Goal: Task Accomplishment & Management: Use online tool/utility

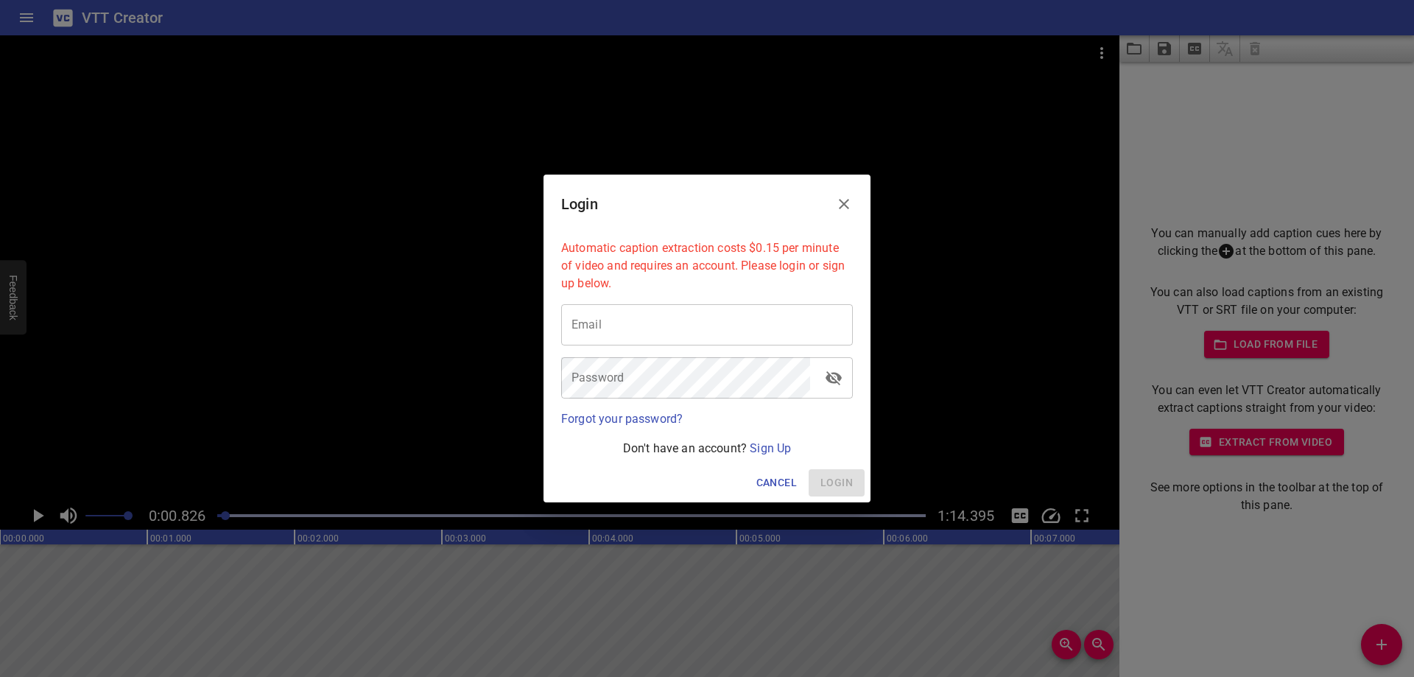
scroll to position [0, 122]
click at [778, 443] on link "Sign Up" at bounding box center [770, 448] width 41 height 14
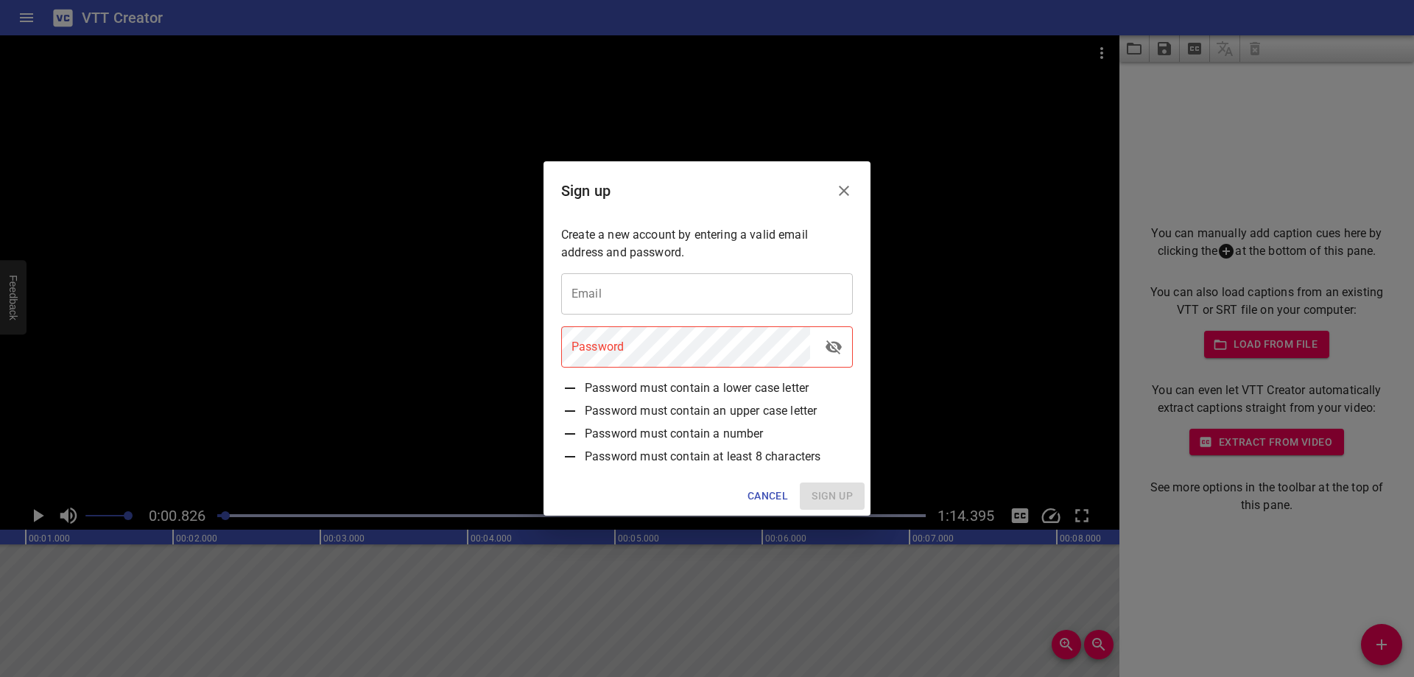
click at [732, 290] on input "email" at bounding box center [707, 293] width 292 height 41
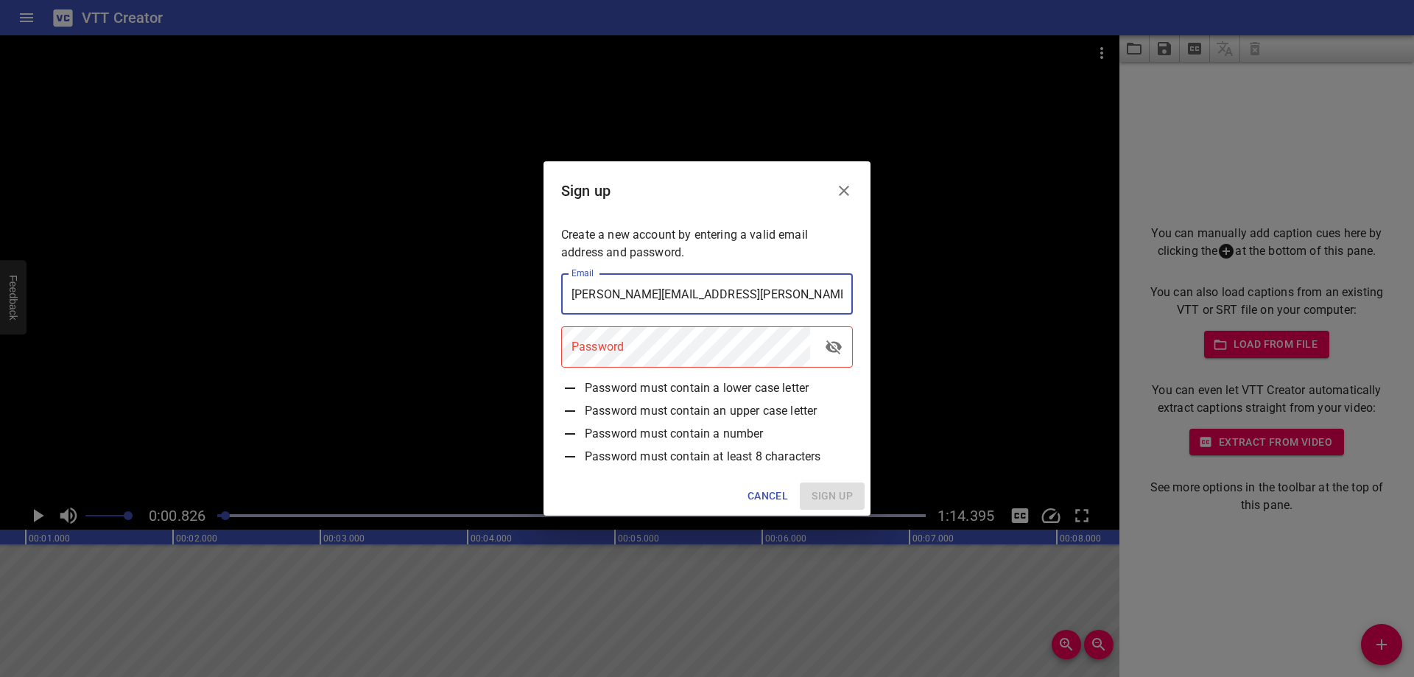
type input "[PERSON_NAME][EMAIL_ADDRESS][PERSON_NAME][DOMAIN_NAME]"
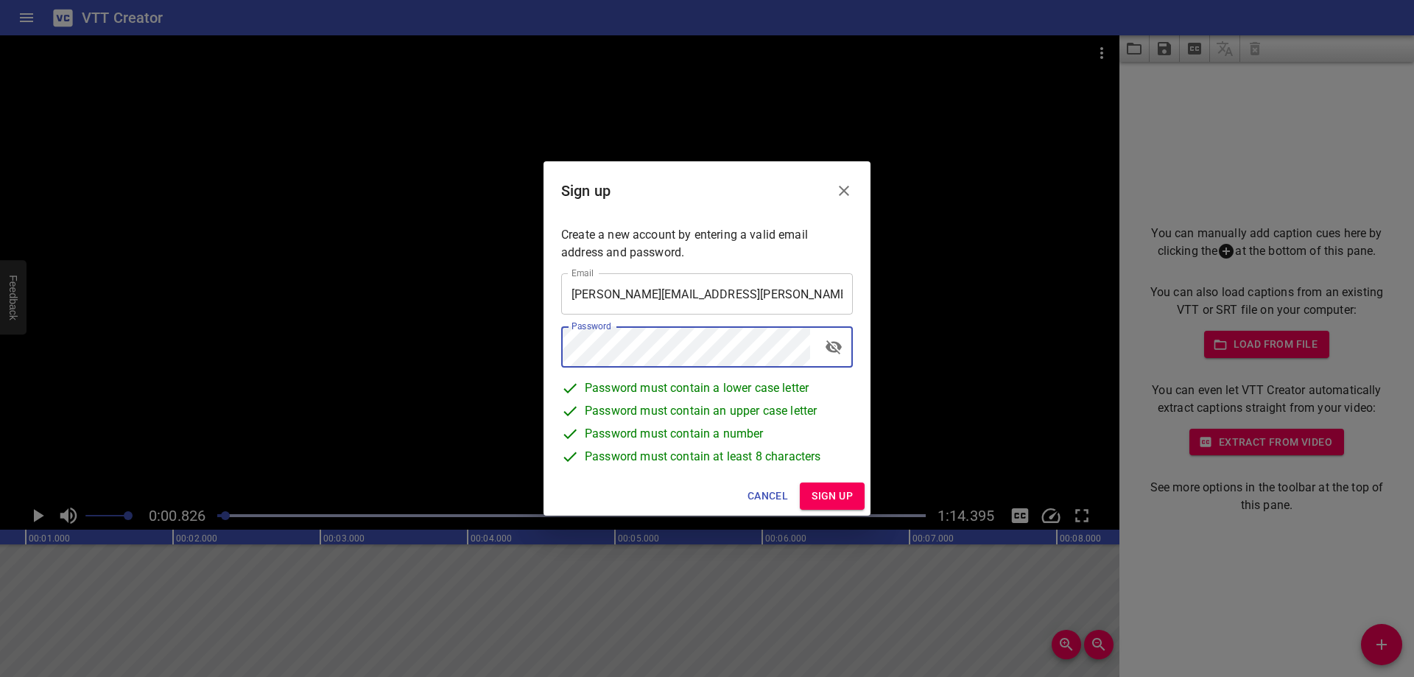
drag, startPoint x: 828, startPoint y: 499, endPoint x: 938, endPoint y: 479, distance: 111.4
click at [828, 499] on span "Sign up" at bounding box center [832, 496] width 41 height 18
click at [831, 348] on icon "toggle password visibility" at bounding box center [834, 347] width 18 height 18
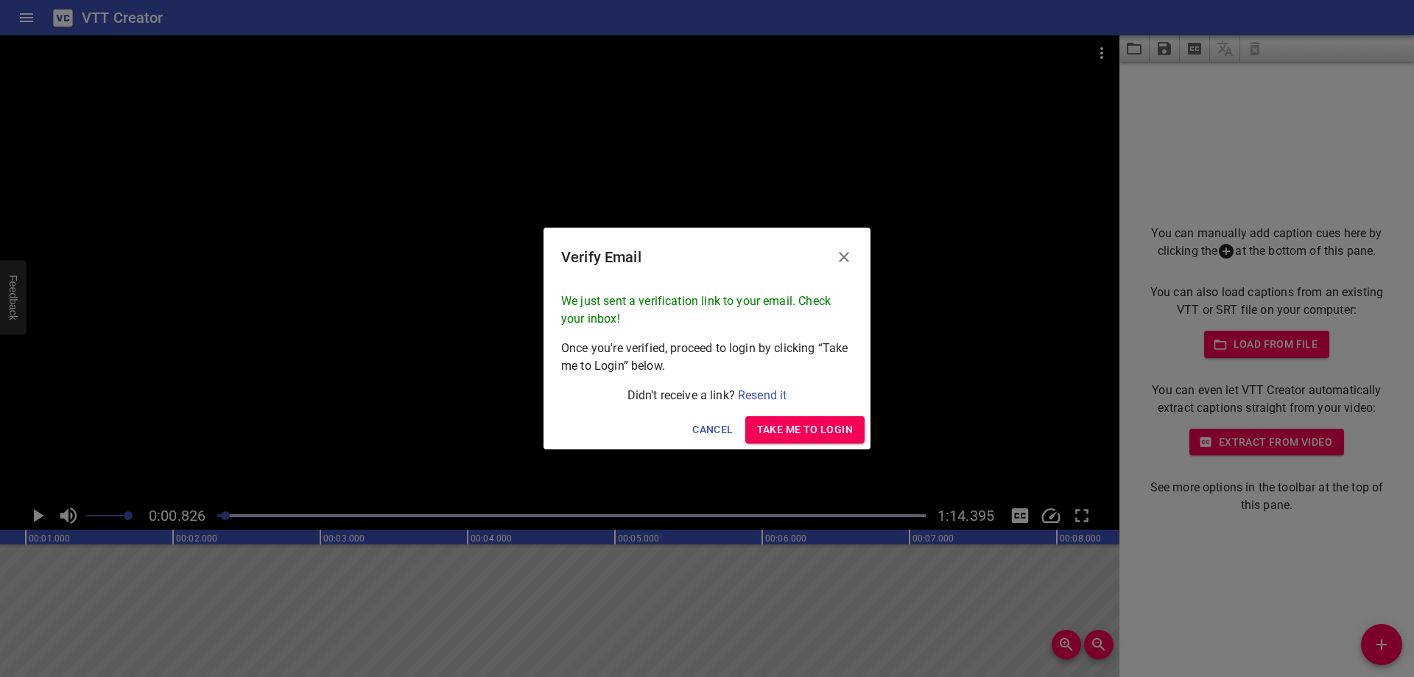
click at [815, 434] on span "Take me to Login" at bounding box center [805, 429] width 96 height 18
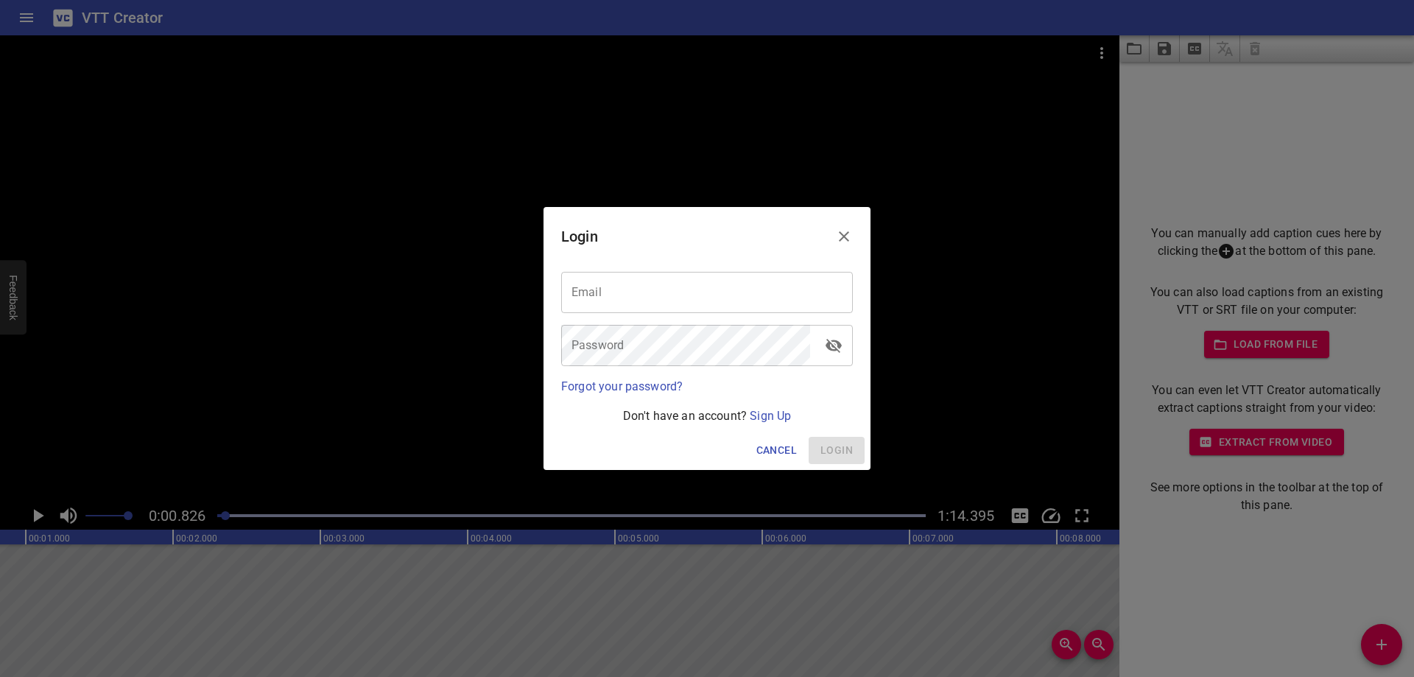
click at [670, 303] on input "email" at bounding box center [707, 292] width 292 height 41
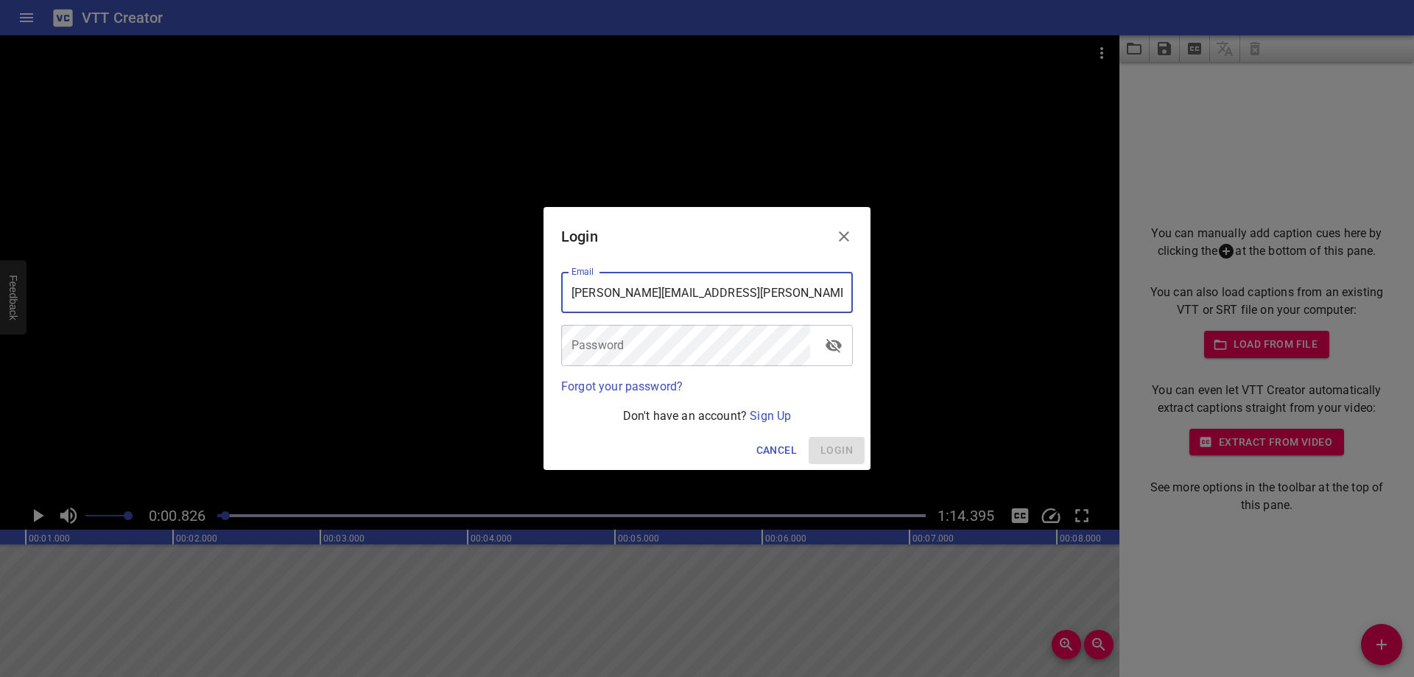
type input "[PERSON_NAME][EMAIL_ADDRESS][PERSON_NAME][DOMAIN_NAME]"
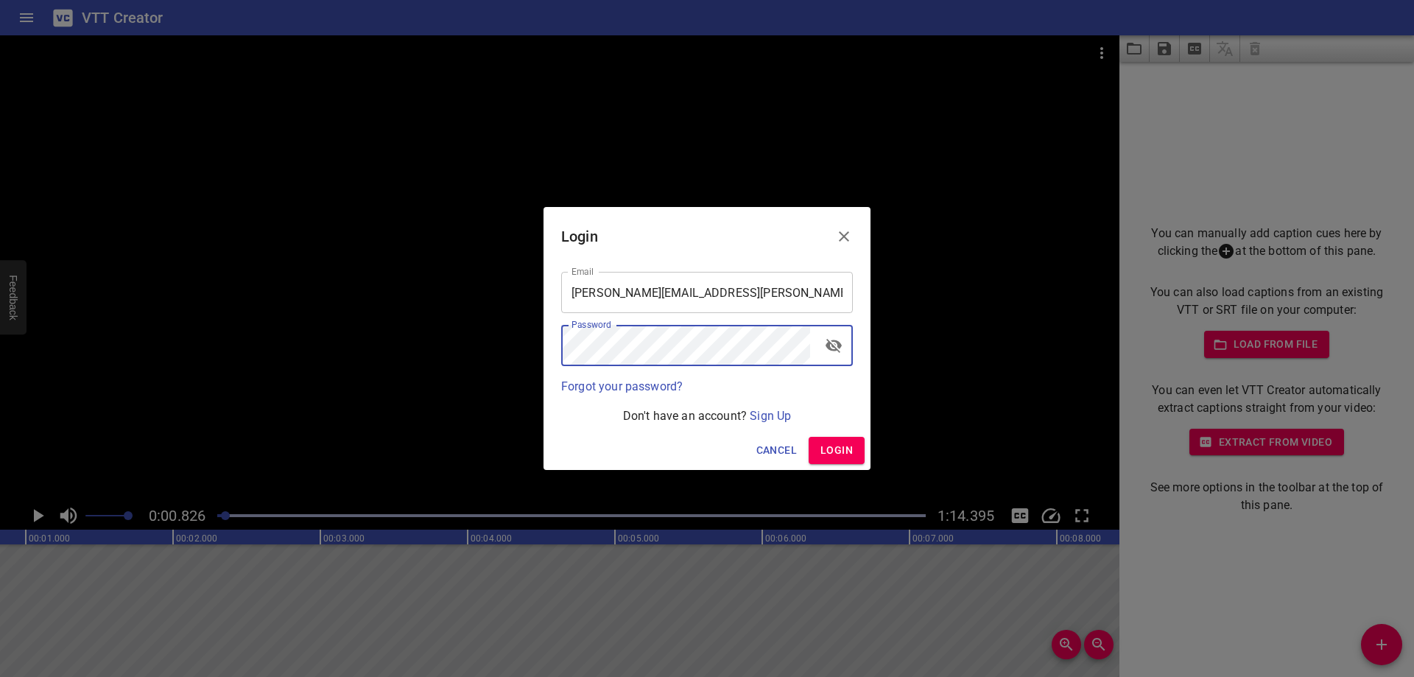
click at [839, 452] on span "Login" at bounding box center [836, 450] width 32 height 18
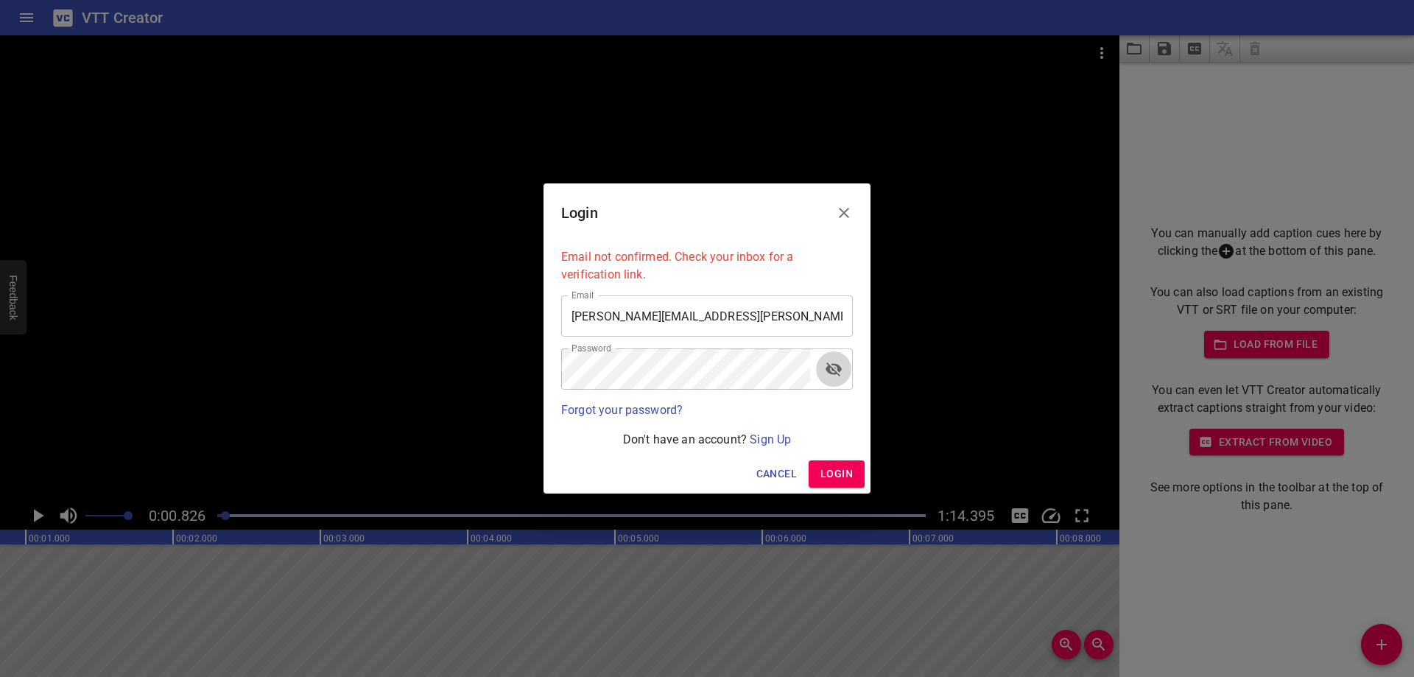
click at [837, 373] on icon "toggle password visibility" at bounding box center [834, 369] width 16 height 14
click at [837, 368] on icon "toggle password visibility" at bounding box center [834, 369] width 16 height 11
click at [772, 438] on link "Sign Up" at bounding box center [770, 439] width 41 height 14
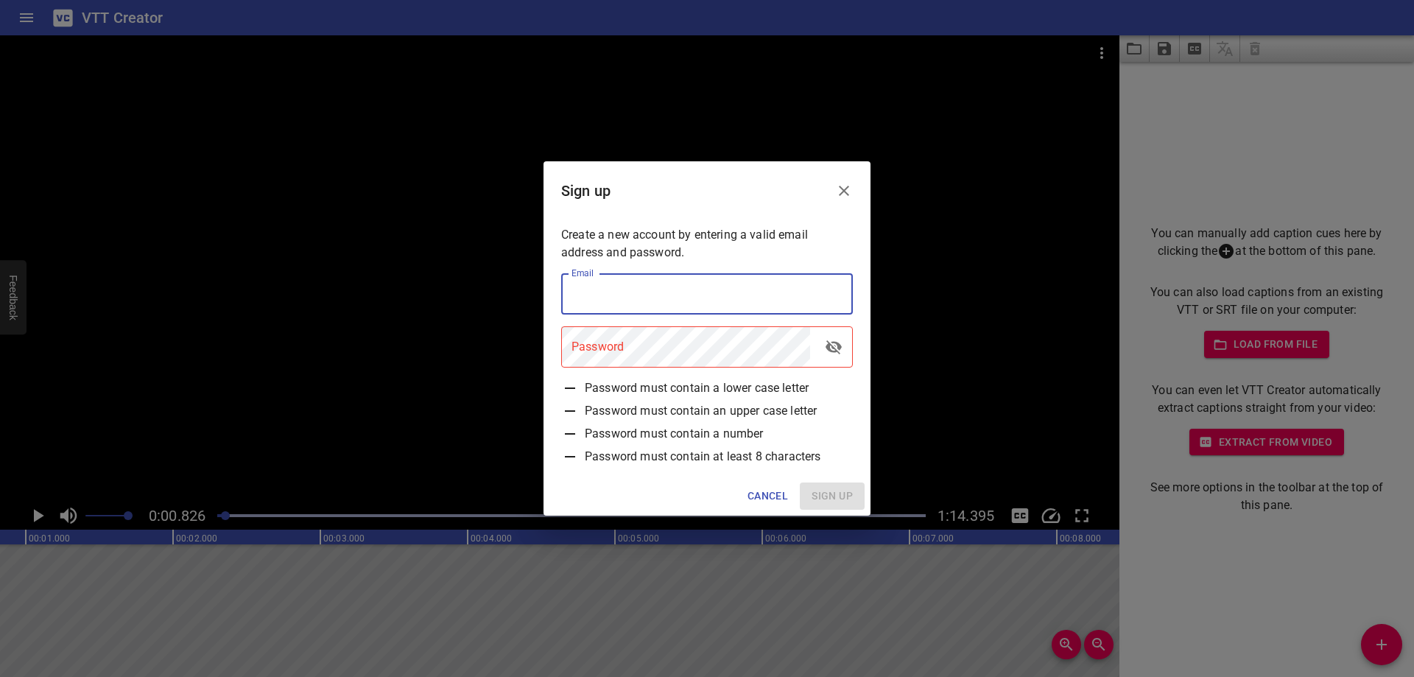
click at [655, 288] on input "email" at bounding box center [707, 293] width 292 height 41
type input "[PERSON_NAME][EMAIL_ADDRESS][PERSON_NAME][DOMAIN_NAME]"
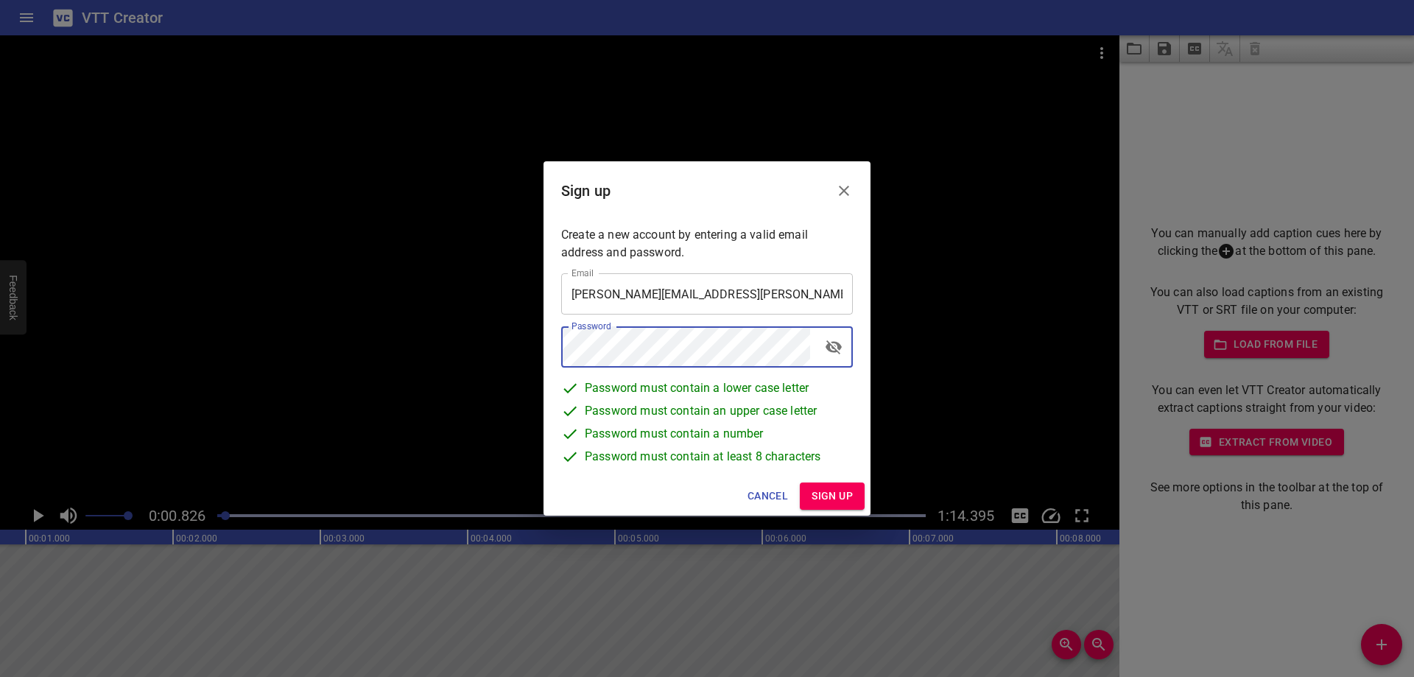
click at [837, 345] on icon "toggle password visibility" at bounding box center [834, 347] width 18 height 18
click at [838, 493] on span "Sign up" at bounding box center [832, 496] width 41 height 18
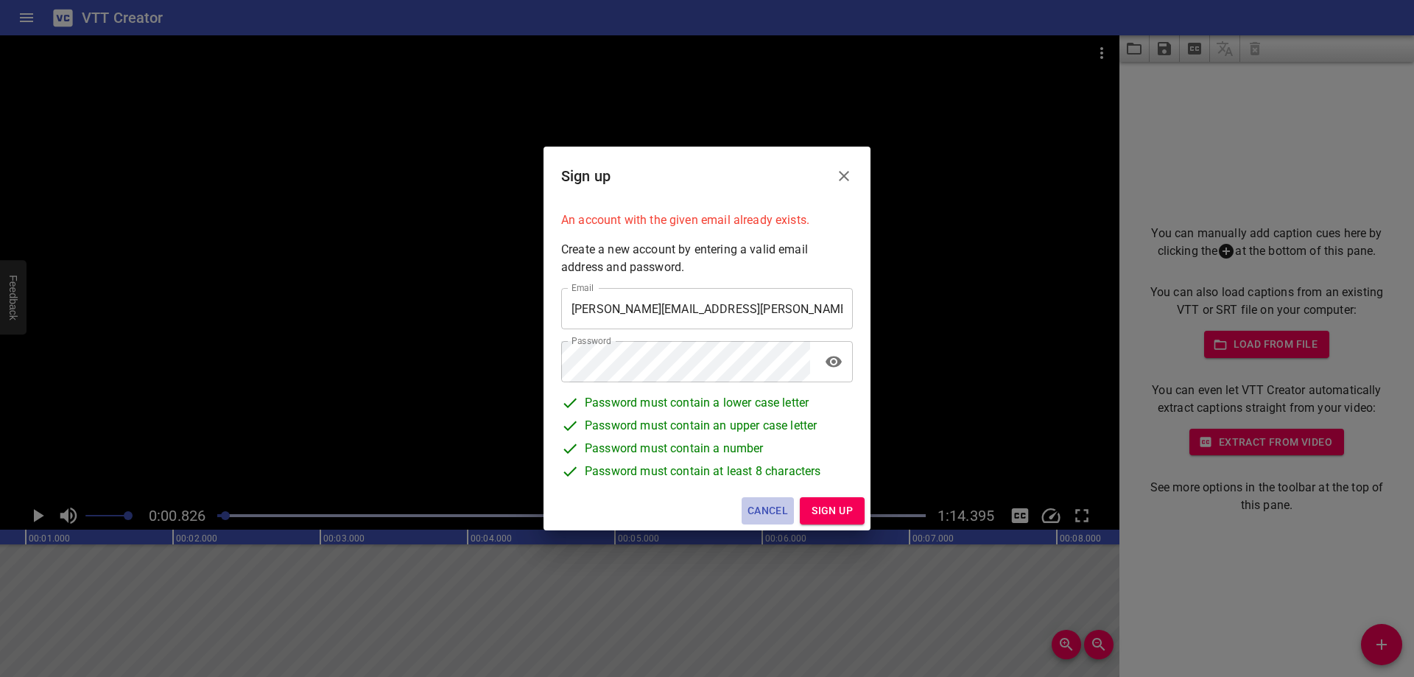
click at [772, 508] on span "Cancel" at bounding box center [767, 510] width 41 height 18
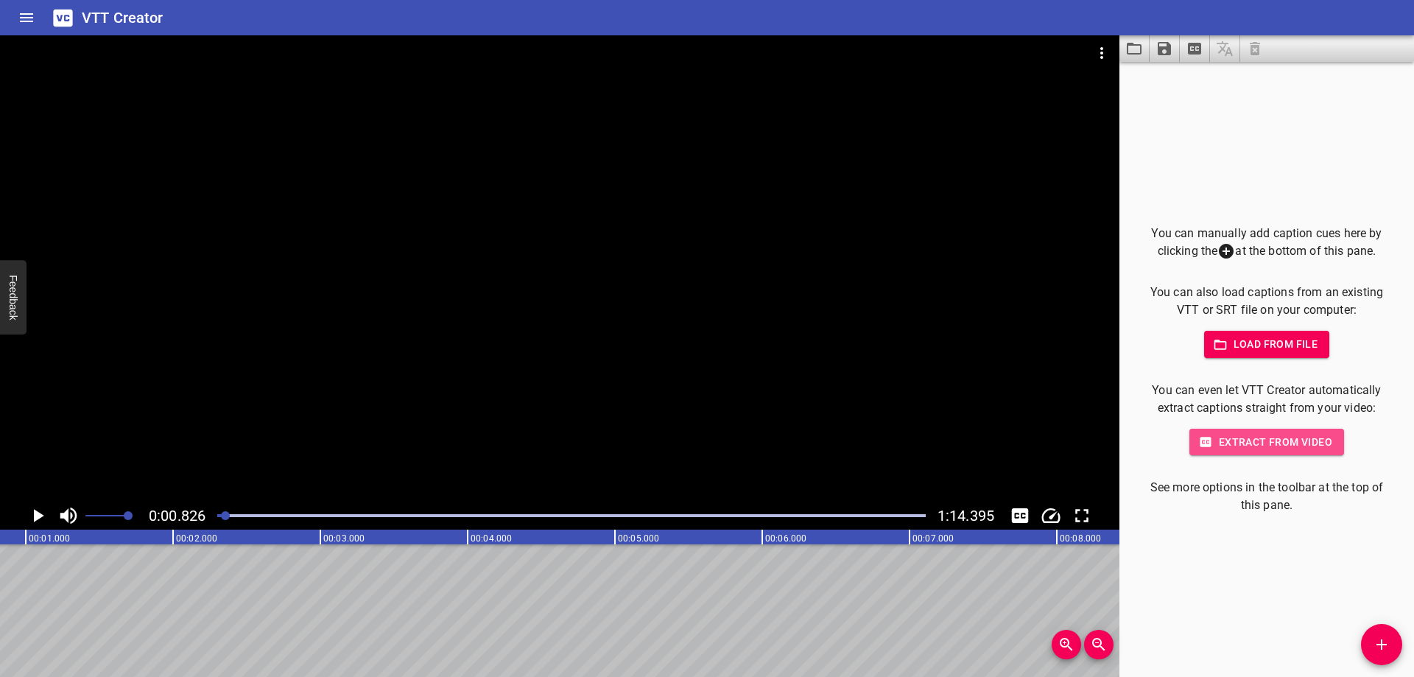
click at [1273, 440] on span "Extract from video" at bounding box center [1266, 442] width 131 height 18
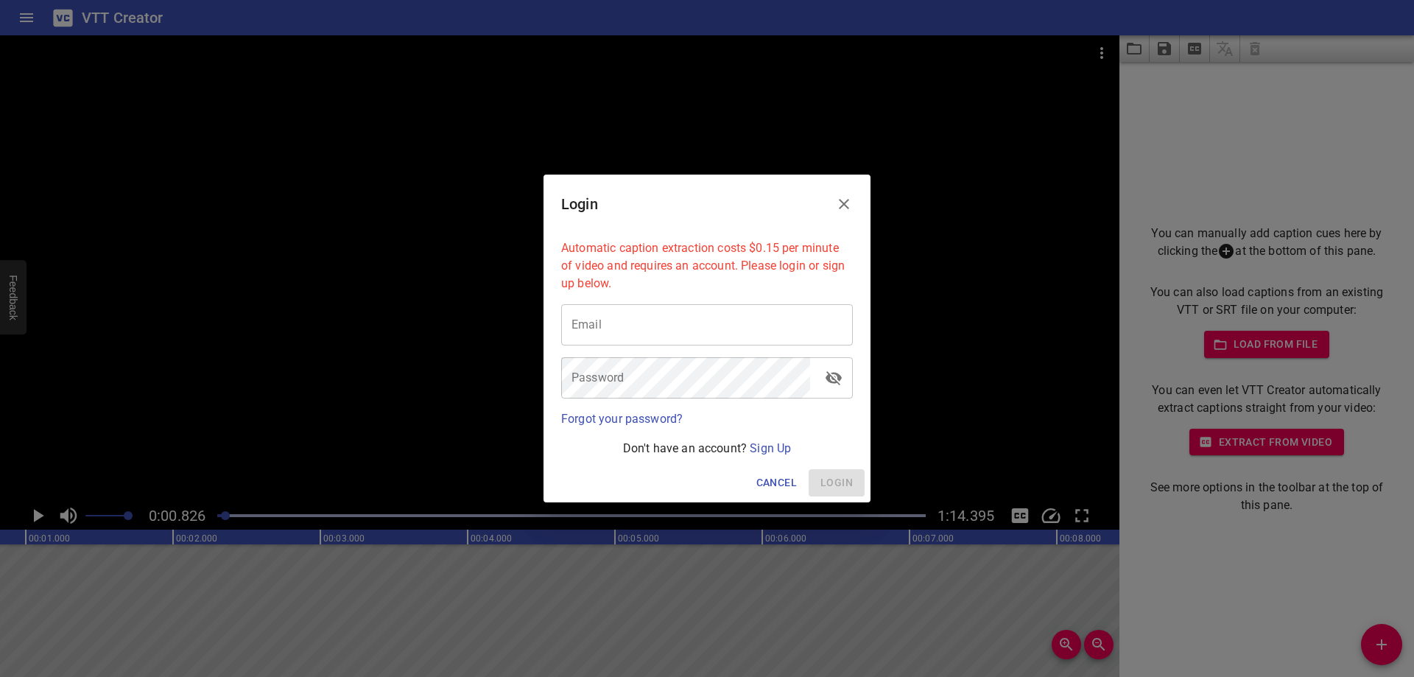
click at [666, 322] on input "email" at bounding box center [707, 324] width 292 height 41
click at [752, 334] on input "[PERSON_NAME].[GEOGRAPHIC_DATA]" at bounding box center [707, 324] width 292 height 41
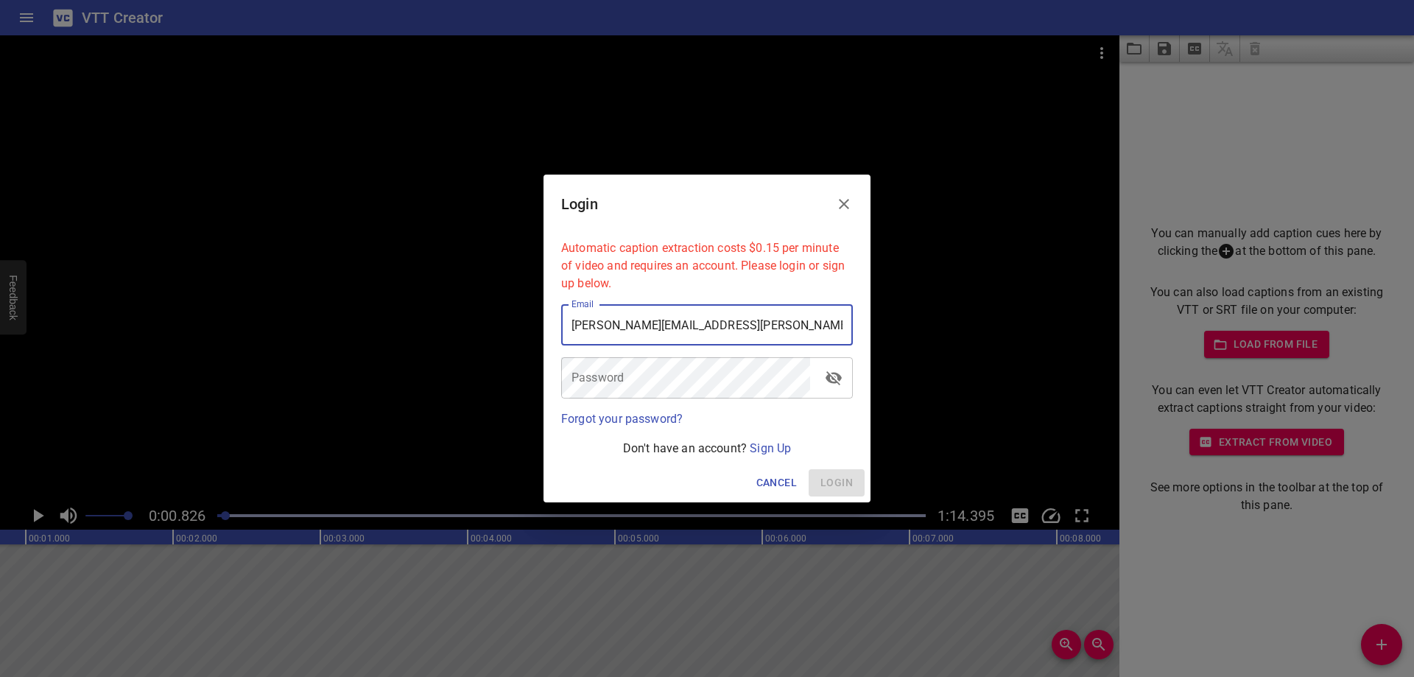
type input "[PERSON_NAME][EMAIL_ADDRESS][PERSON_NAME][DOMAIN_NAME]"
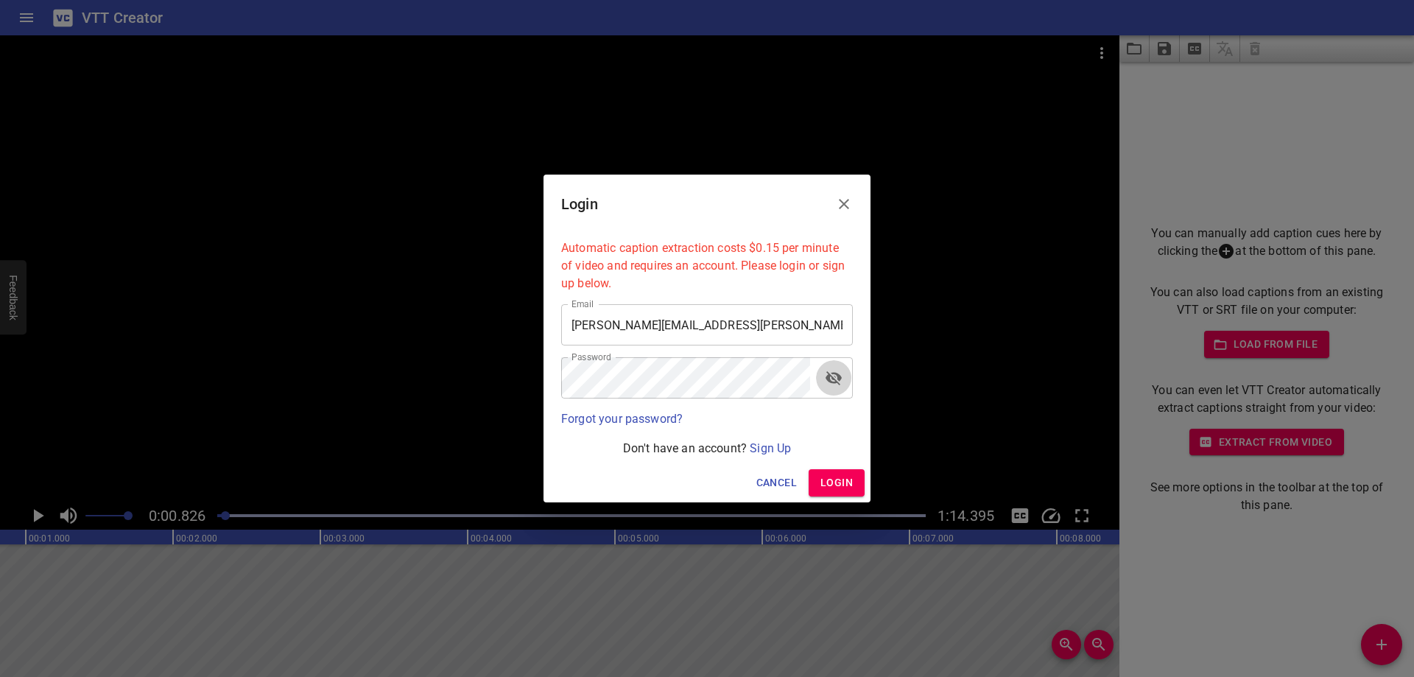
click at [834, 379] on icon "toggle password visibility" at bounding box center [834, 378] width 16 height 14
click at [836, 482] on span "Login" at bounding box center [836, 483] width 32 height 18
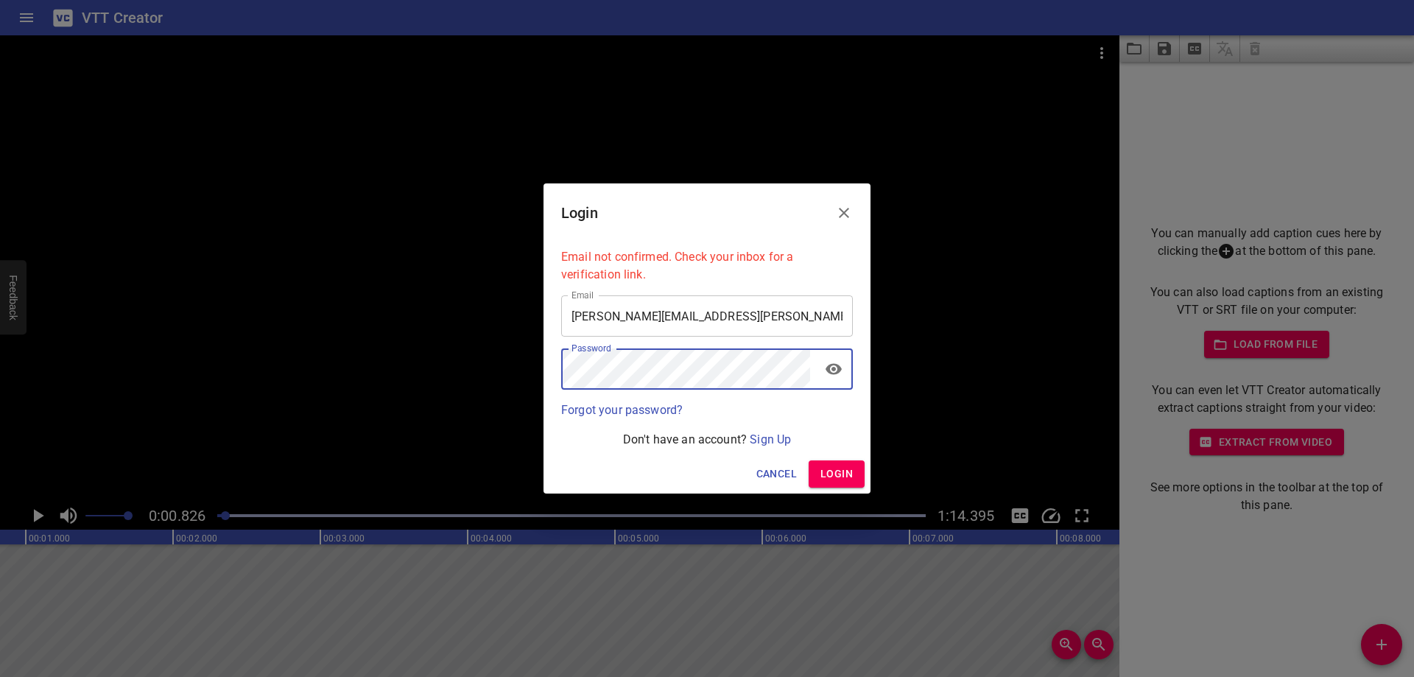
click at [834, 368] on icon "toggle password visibility" at bounding box center [834, 369] width 16 height 11
click at [834, 368] on icon "toggle password visibility" at bounding box center [834, 369] width 18 height 18
click at [846, 474] on span "Login" at bounding box center [836, 474] width 32 height 18
click at [845, 206] on icon "Close" at bounding box center [844, 213] width 18 height 18
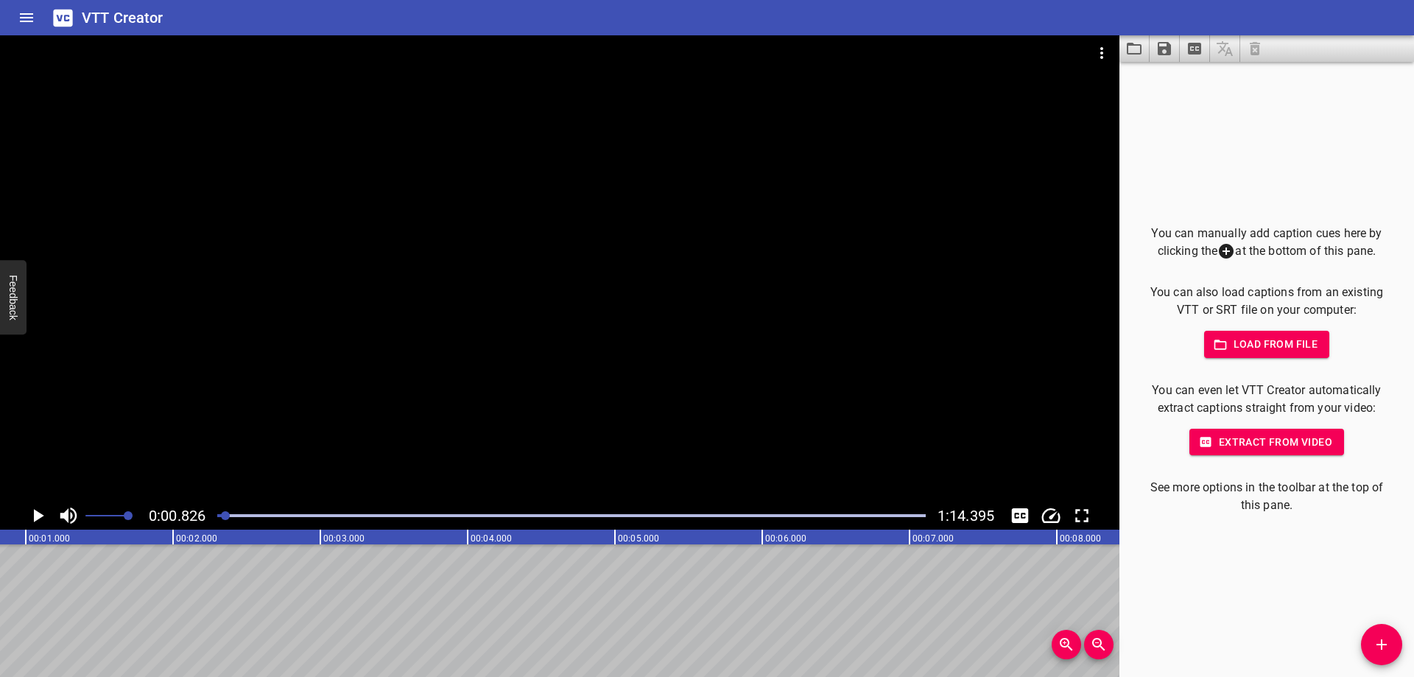
click at [823, 397] on div at bounding box center [559, 268] width 1119 height 466
click at [800, 395] on div at bounding box center [559, 268] width 1119 height 466
click at [1275, 435] on span "Extract from video" at bounding box center [1266, 442] width 131 height 18
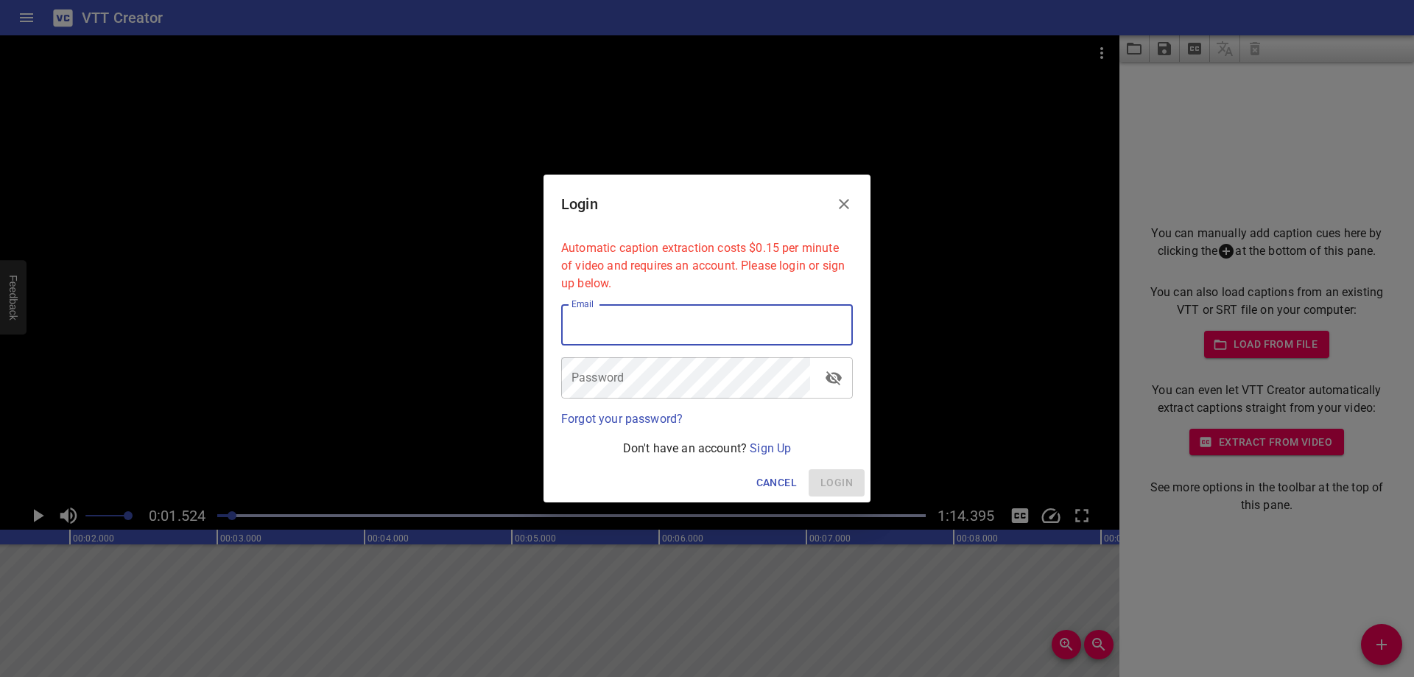
click at [609, 328] on input "email" at bounding box center [707, 324] width 292 height 41
type input "[PERSON_NAME][EMAIL_ADDRESS][PERSON_NAME][DOMAIN_NAME]"
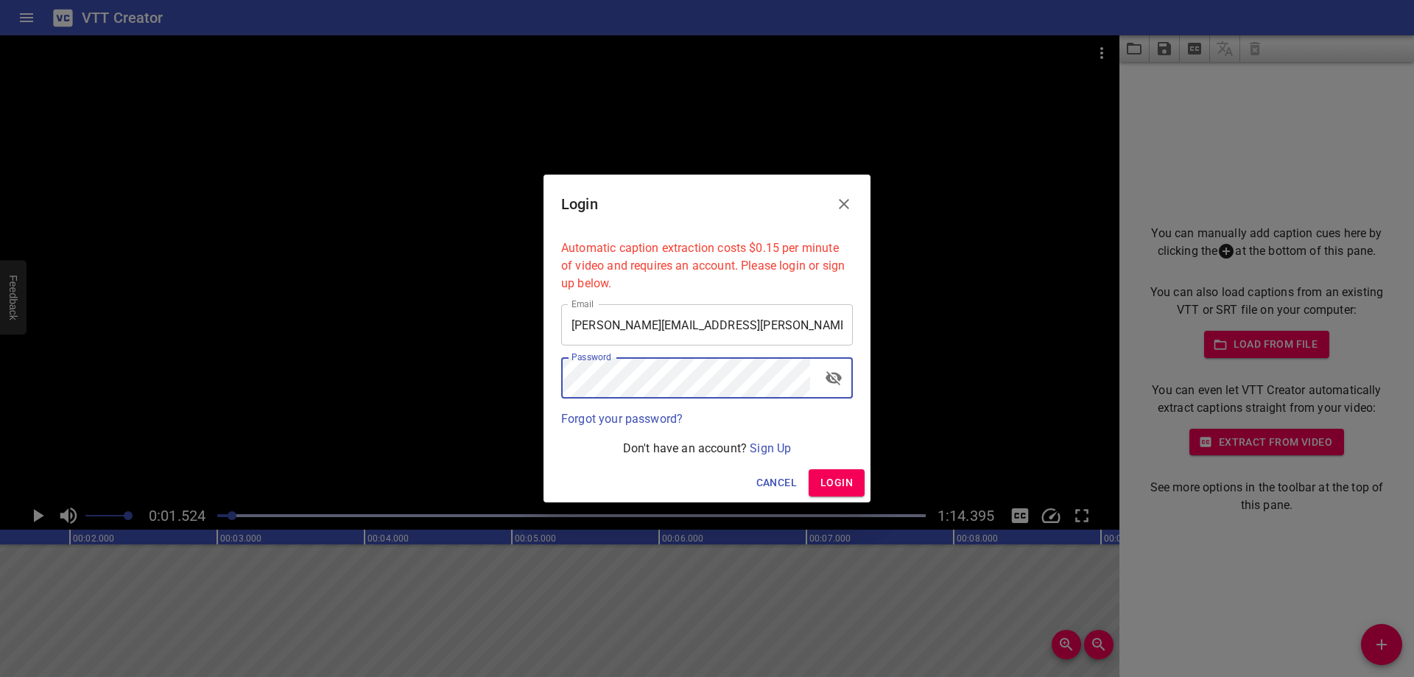
drag, startPoint x: 831, startPoint y: 482, endPoint x: 850, endPoint y: 488, distance: 20.3
click at [832, 482] on span "Login" at bounding box center [836, 483] width 32 height 18
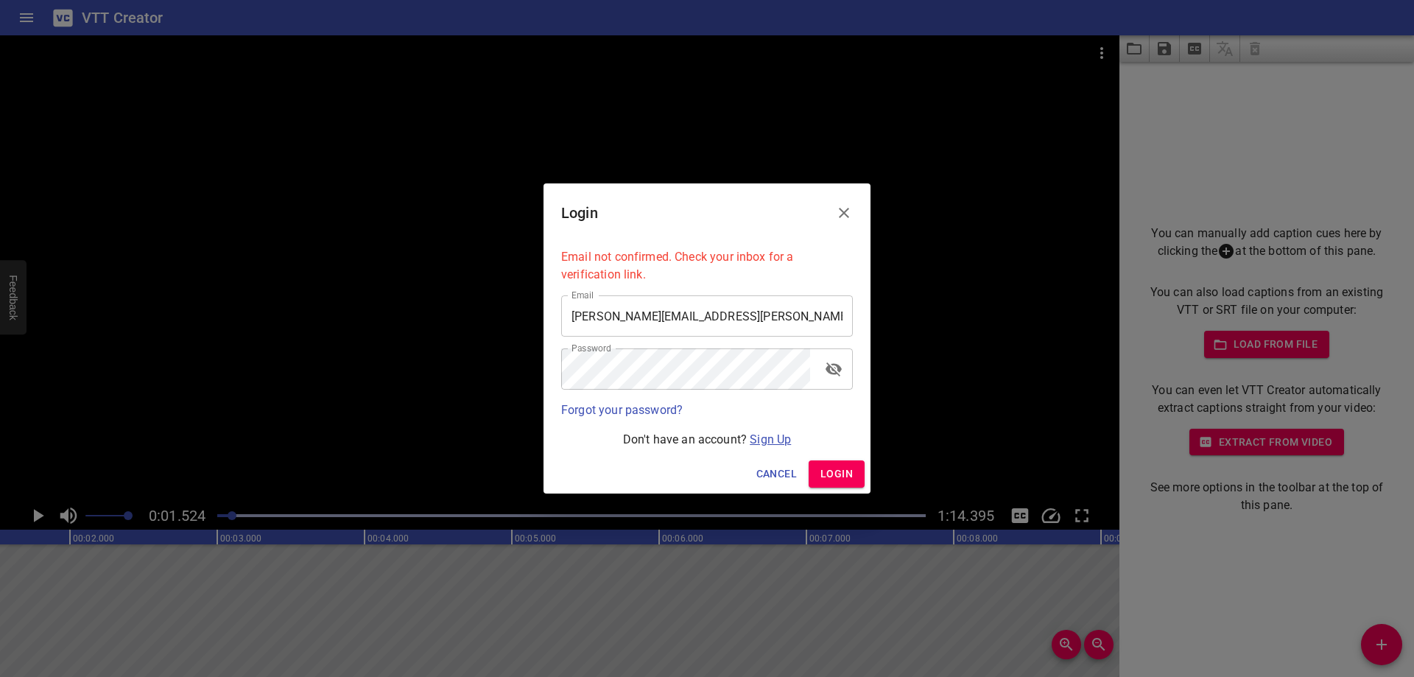
click at [767, 438] on link "Sign Up" at bounding box center [770, 439] width 41 height 14
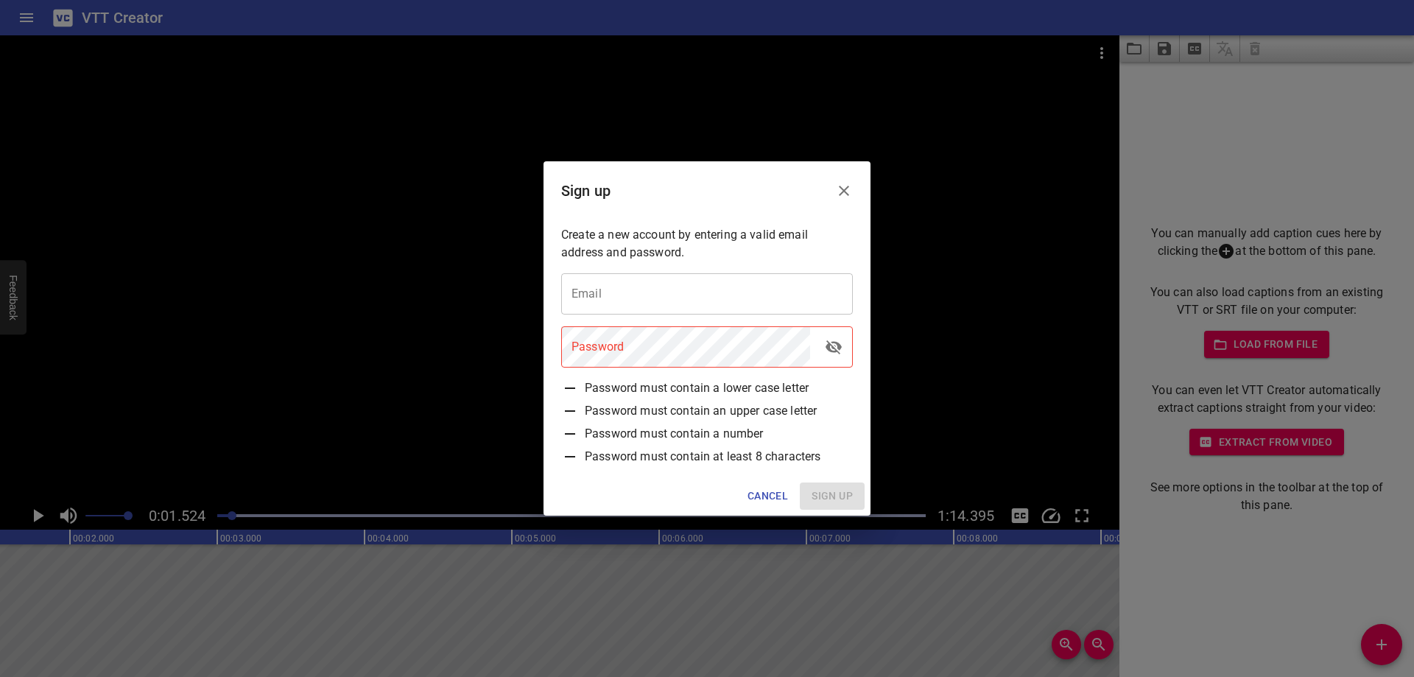
click at [669, 287] on input "email" at bounding box center [707, 293] width 292 height 41
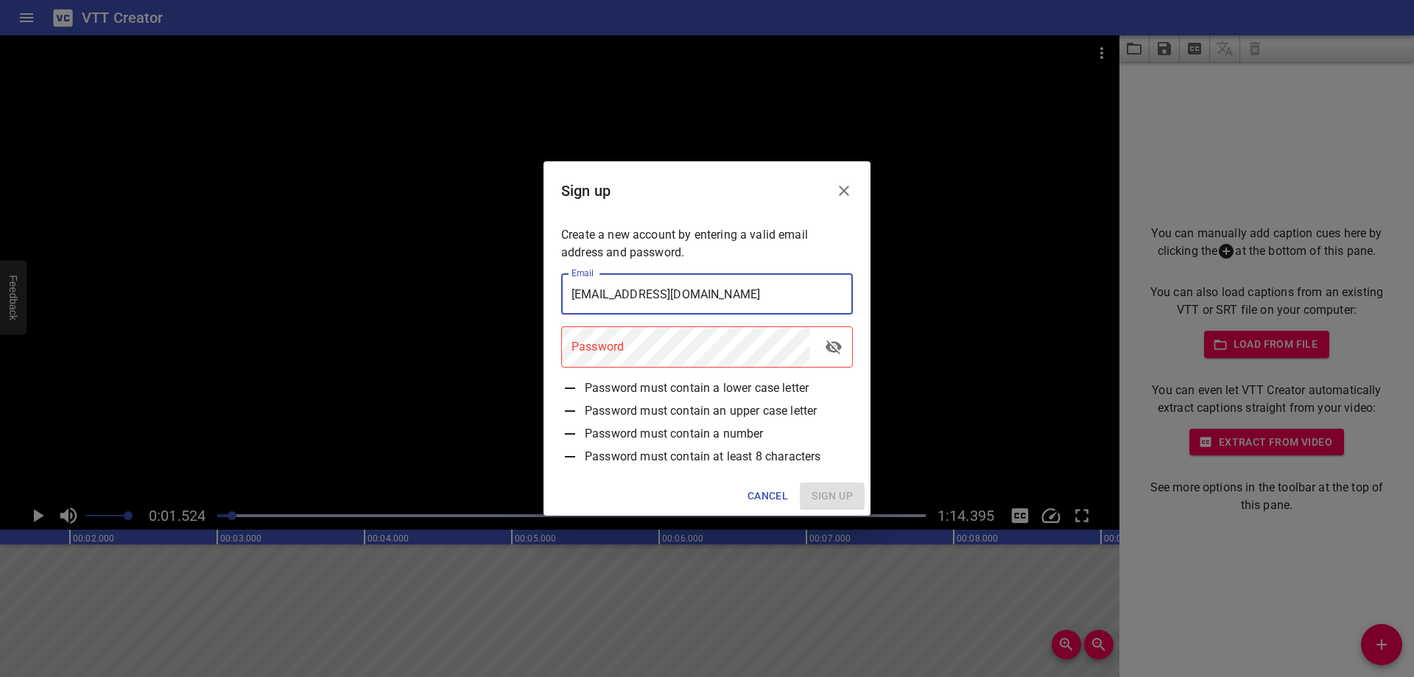
type input "[EMAIL_ADDRESS][DOMAIN_NAME]"
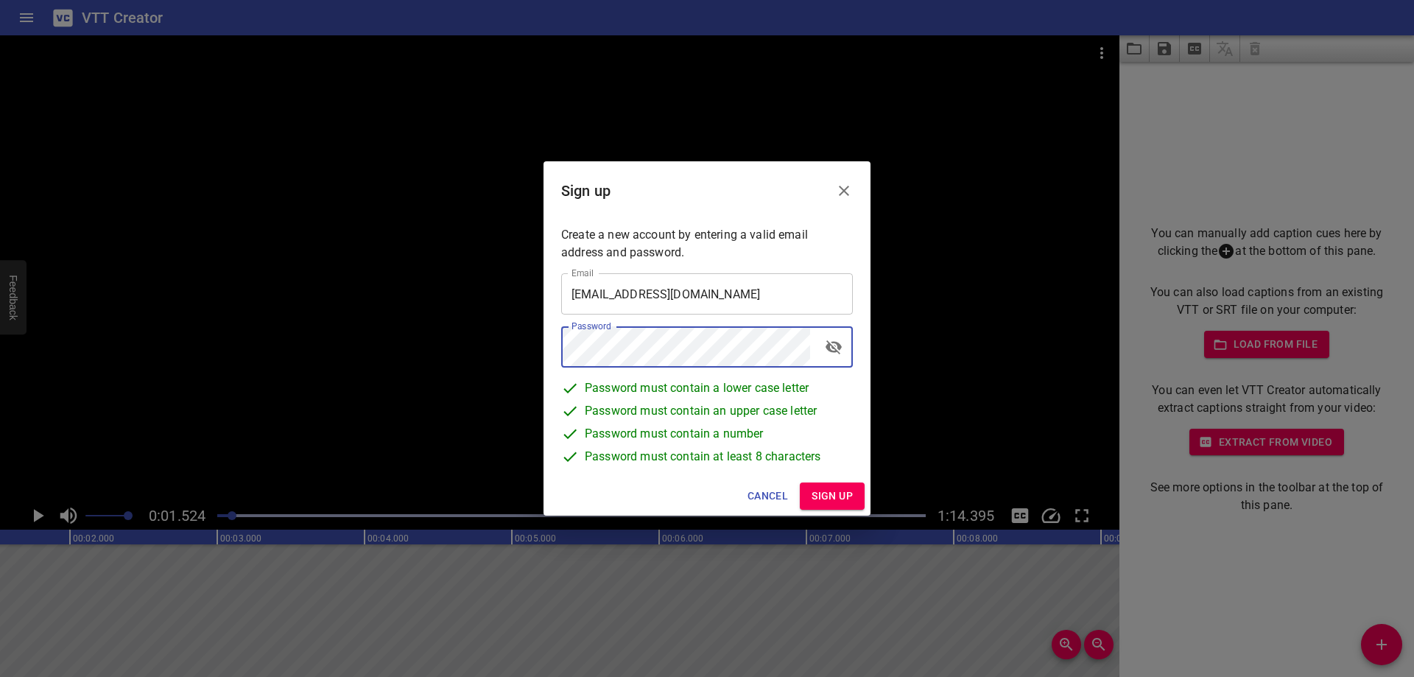
click at [838, 348] on icon "toggle password visibility" at bounding box center [834, 347] width 16 height 14
click at [834, 493] on span "Sign up" at bounding box center [832, 496] width 41 height 18
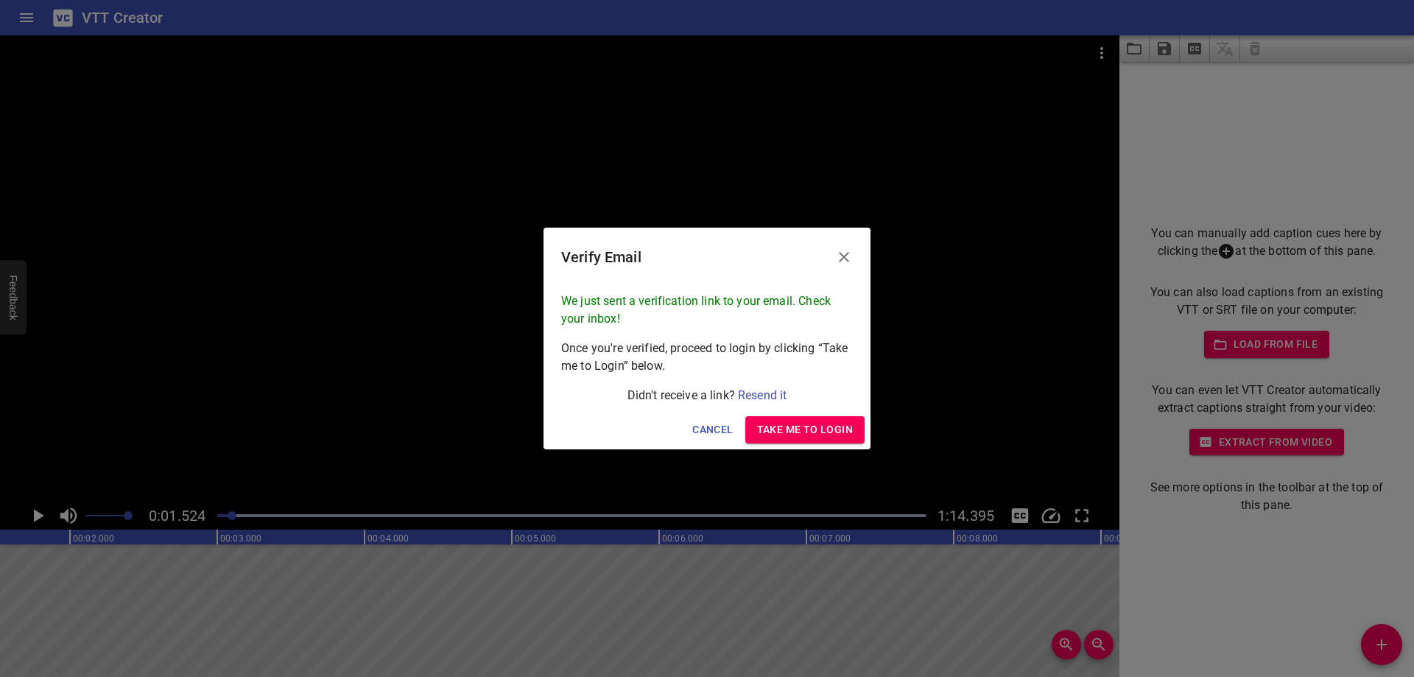
click at [806, 429] on span "Take me to Login" at bounding box center [805, 429] width 96 height 18
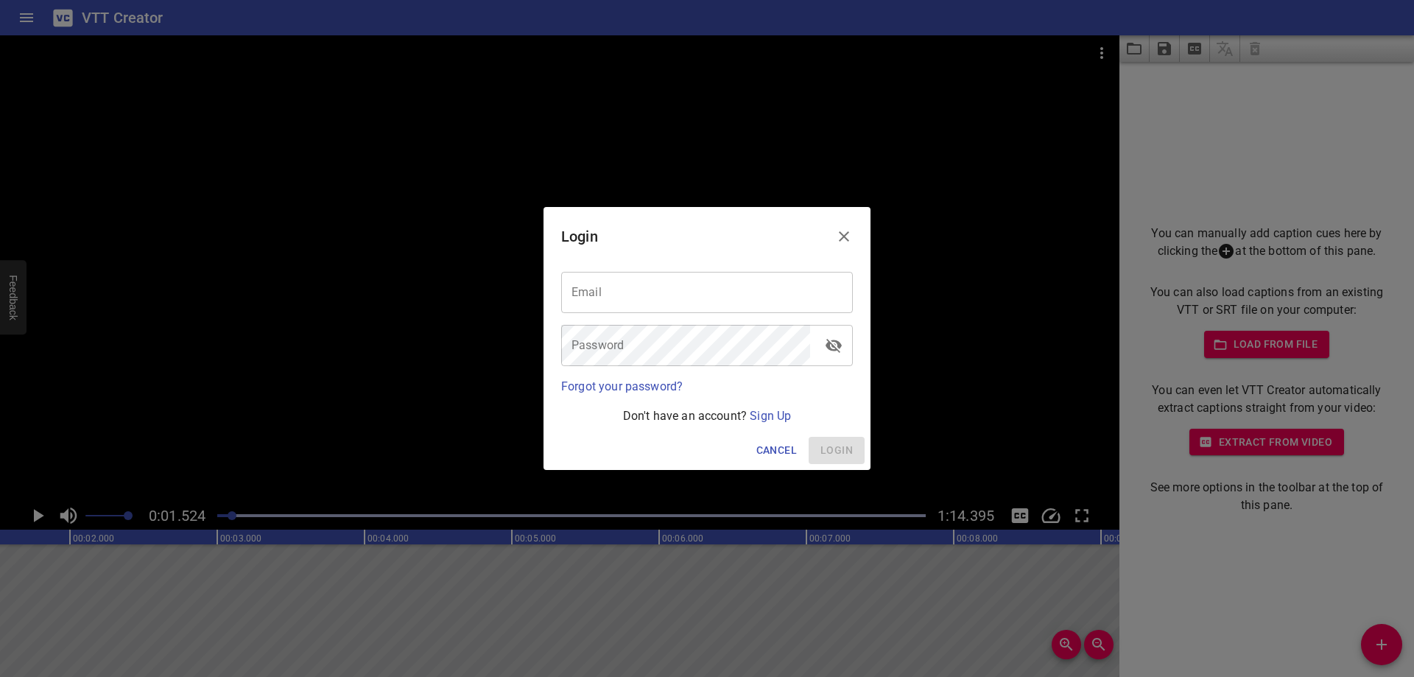
drag, startPoint x: 604, startPoint y: 292, endPoint x: 619, endPoint y: 295, distance: 15.0
click at [605, 292] on input "email" at bounding box center [707, 292] width 292 height 41
click at [708, 297] on input "1marisol.valencia@" at bounding box center [707, 292] width 292 height 41
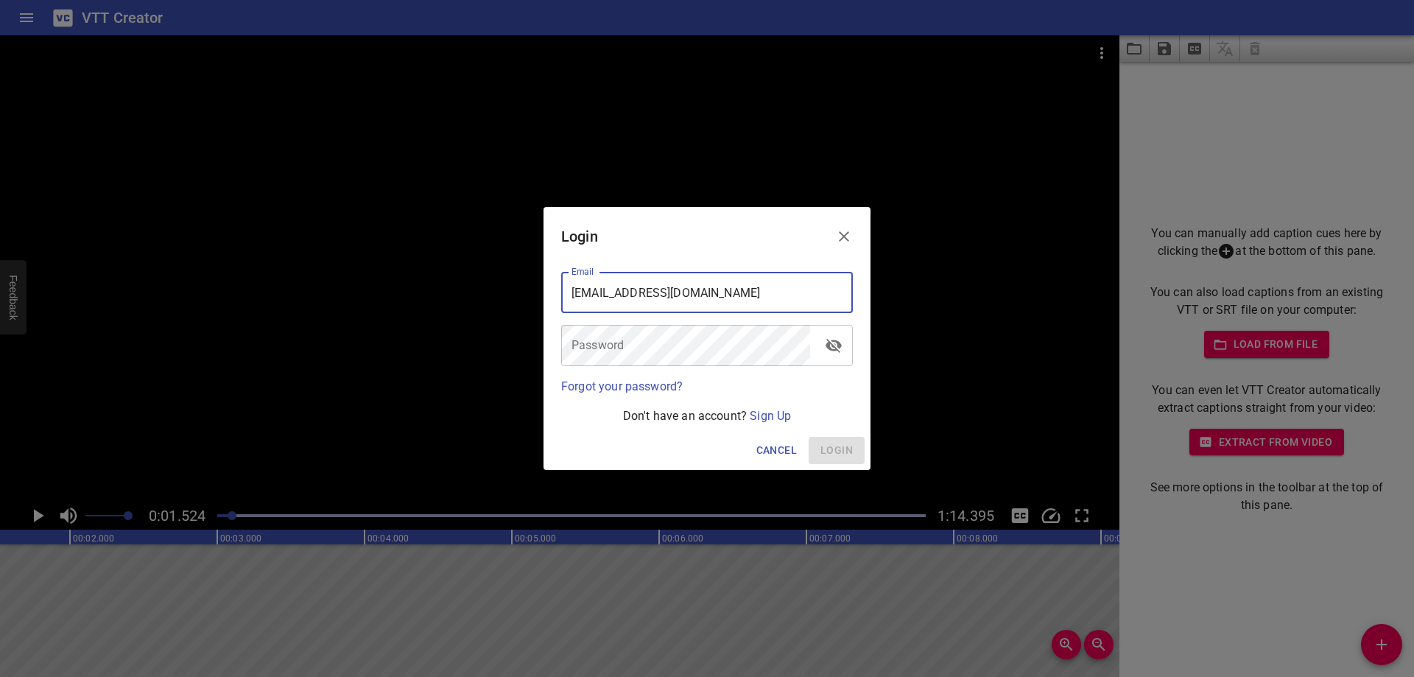
type input "[EMAIL_ADDRESS][DOMAIN_NAME]"
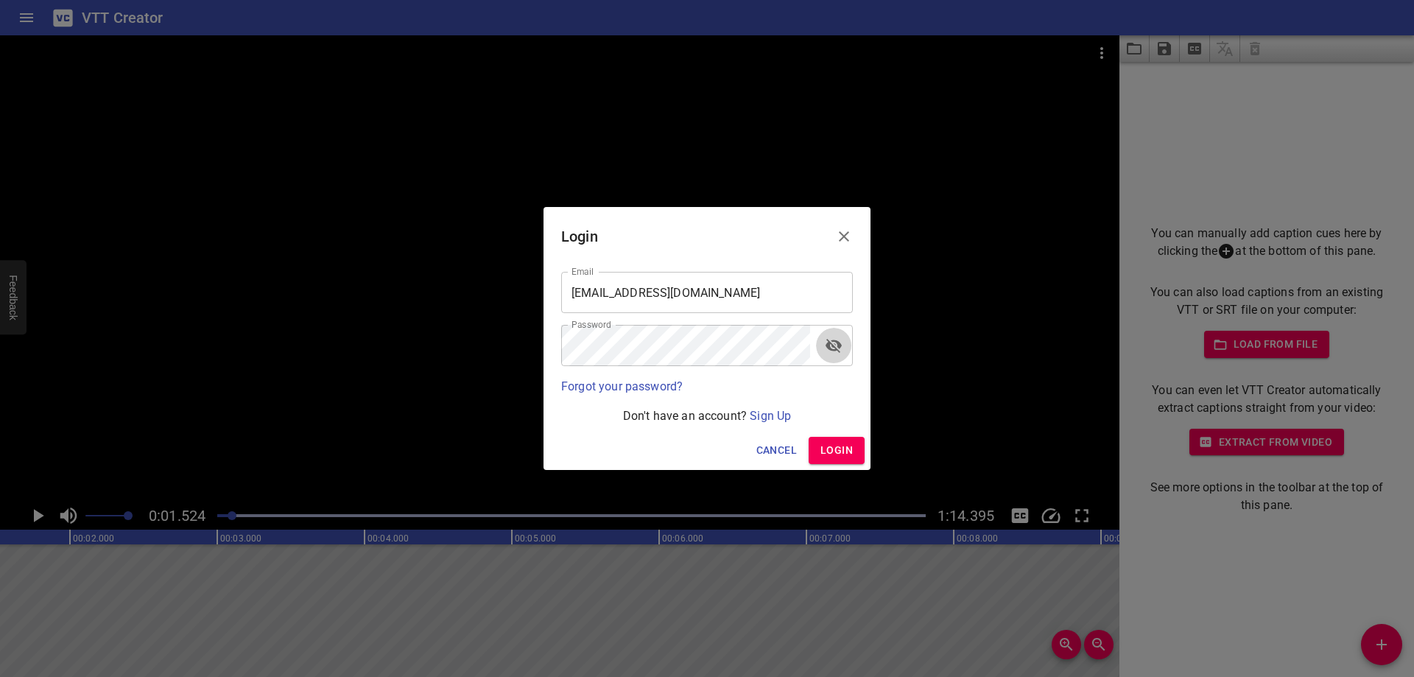
click at [834, 342] on icon "toggle password visibility" at bounding box center [834, 346] width 18 height 18
click at [846, 447] on span "Login" at bounding box center [836, 450] width 32 height 18
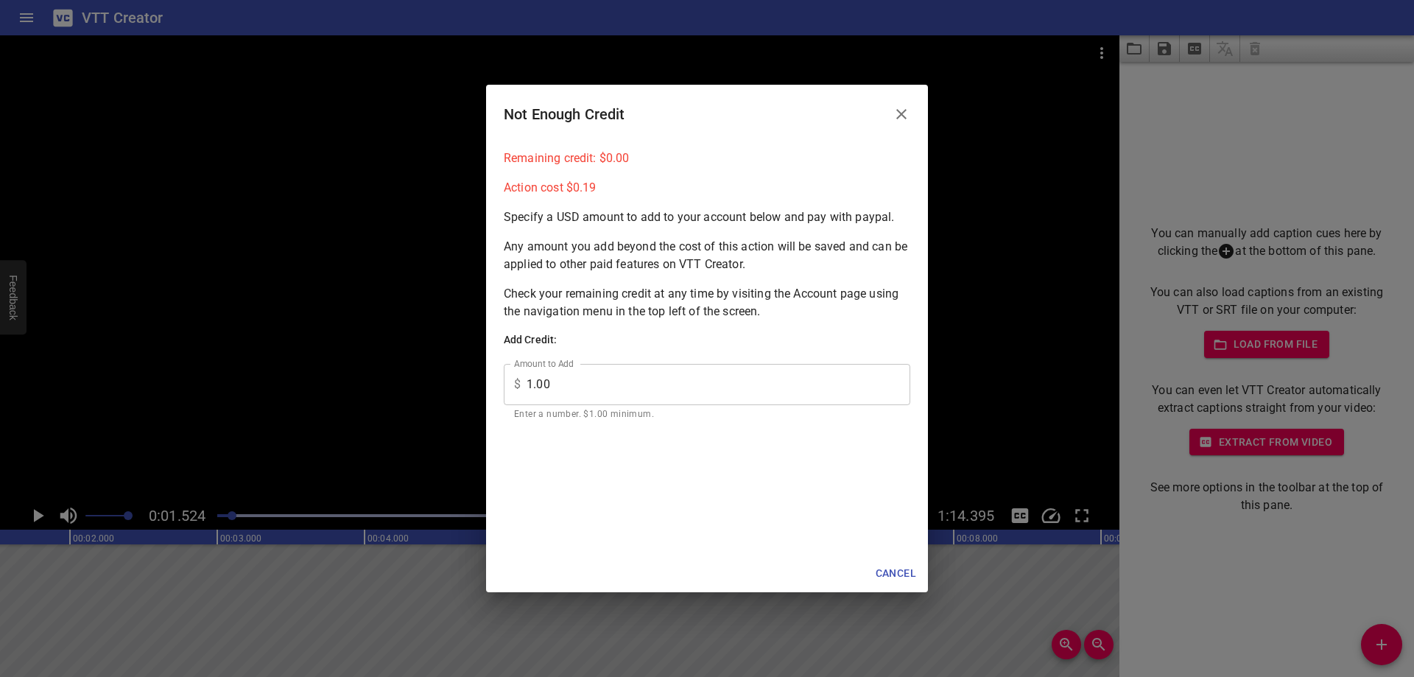
click at [903, 108] on icon "Close" at bounding box center [902, 114] width 18 height 18
